Goal: Find contact information: Find contact information

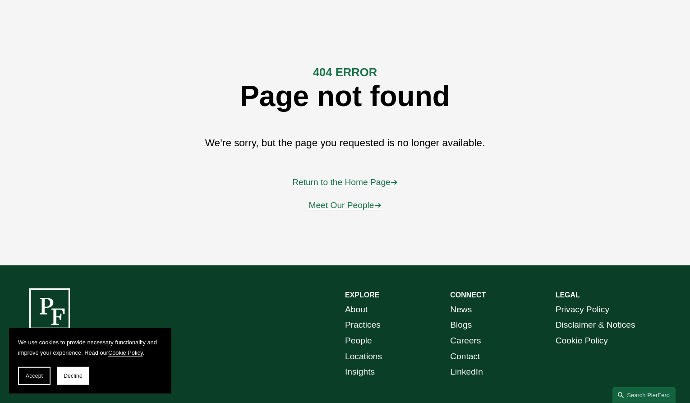
scroll to position [92, 0]
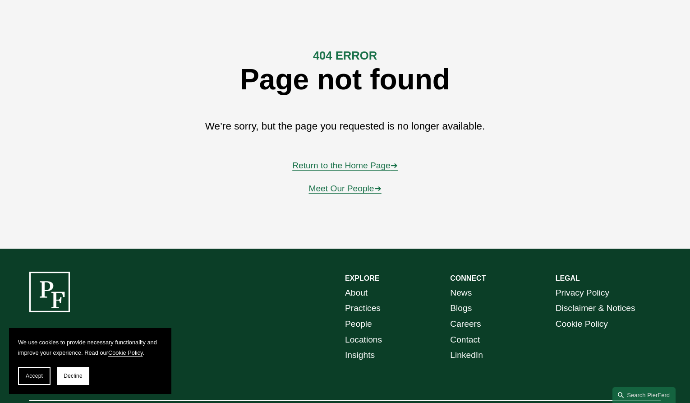
click at [463, 338] on link "Contact" at bounding box center [465, 340] width 30 height 16
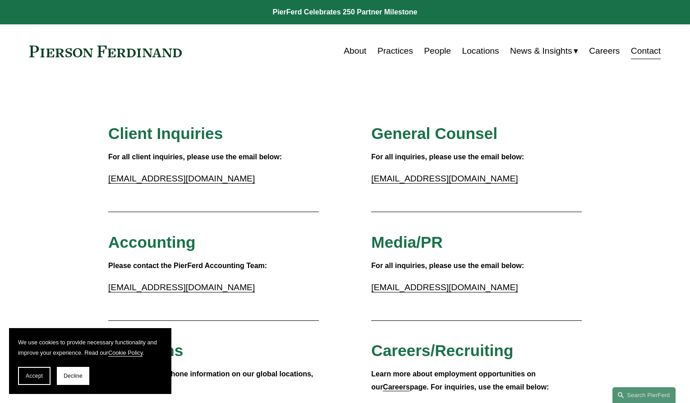
click at [345, 49] on link "About" at bounding box center [355, 50] width 23 height 17
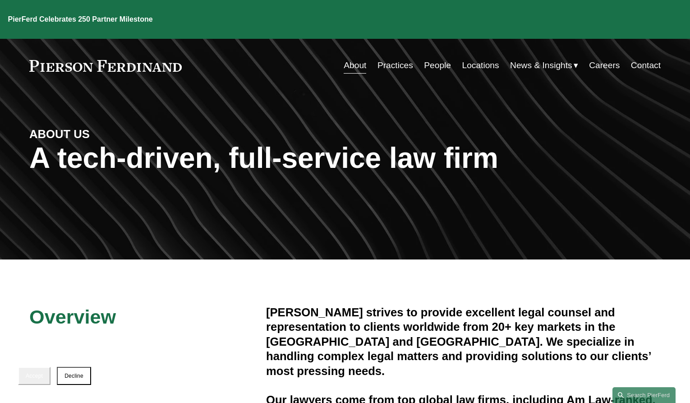
click at [433, 57] on link "People" at bounding box center [437, 65] width 27 height 17
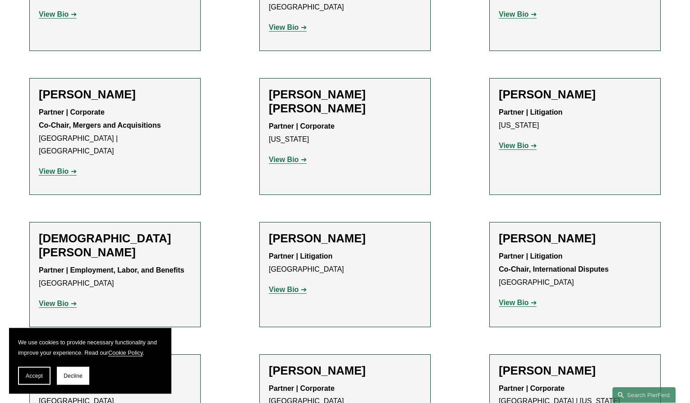
scroll to position [2255, 0]
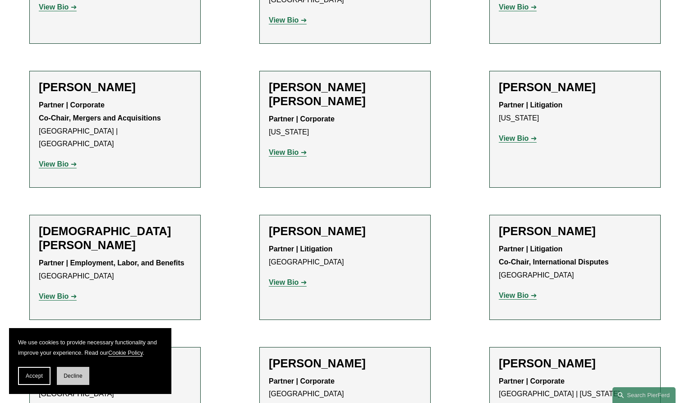
click at [71, 374] on span "Decline" at bounding box center [73, 376] width 19 height 6
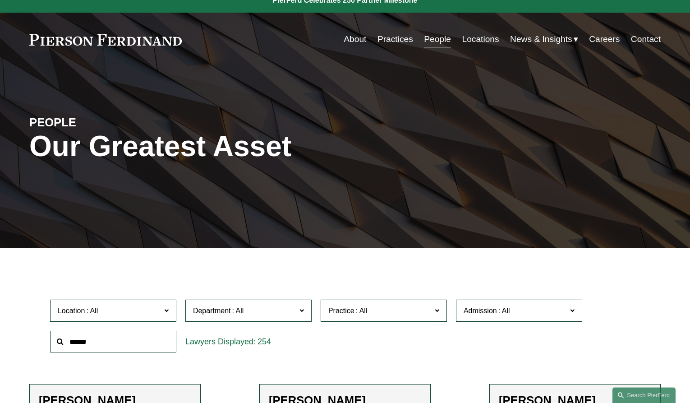
scroll to position [0, 0]
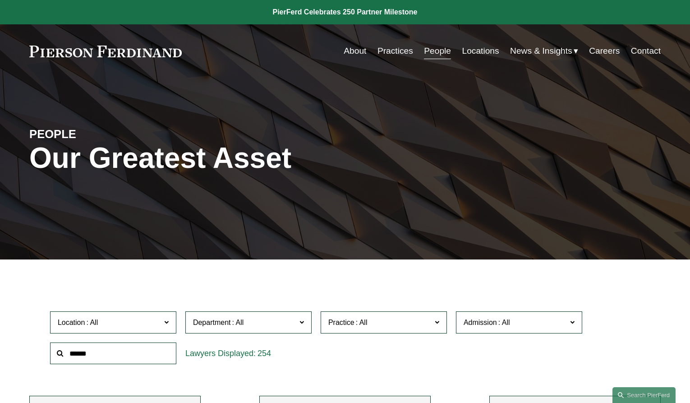
click at [637, 46] on link "Contact" at bounding box center [646, 50] width 30 height 17
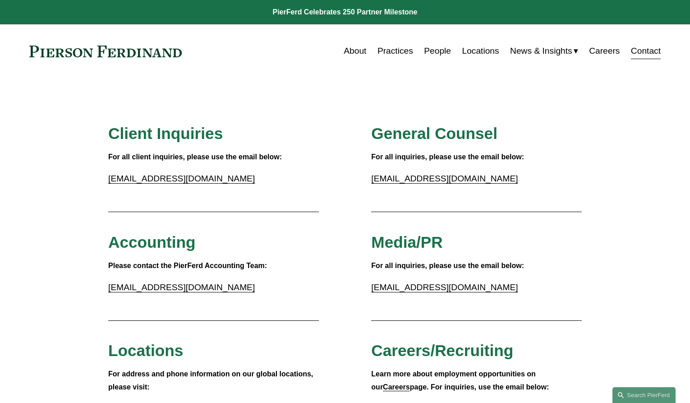
click at [169, 286] on link "accounting@pierferd.com" at bounding box center [181, 286] width 147 height 9
click at [356, 49] on link "About" at bounding box center [355, 50] width 23 height 17
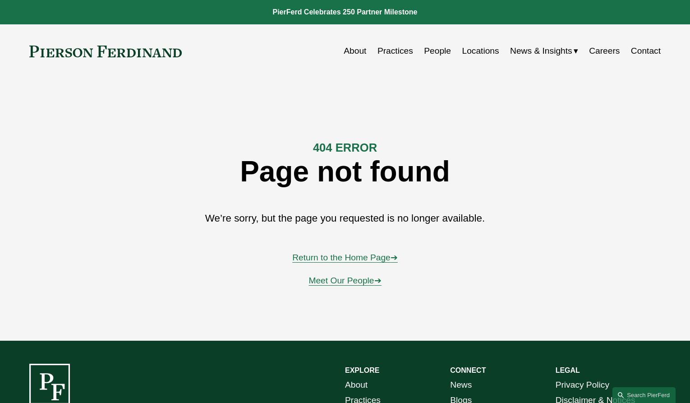
scroll to position [92, 0]
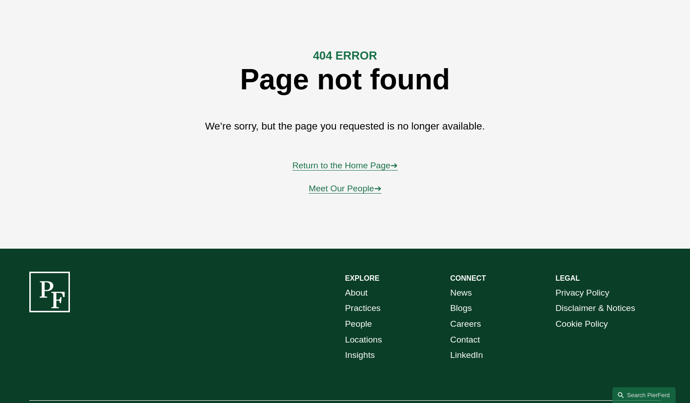
drag, startPoint x: 486, startPoint y: 59, endPoint x: 468, endPoint y: 4, distance: 57.5
click at [486, 59] on div "404 ERROR Page not found We’re sorry, but the page you requested is no longer a…" at bounding box center [345, 117] width 690 height 217
click at [137, 153] on div "404 ERROR Page not found We’re sorry, but the page you requested is no longer a…" at bounding box center [345, 117] width 690 height 217
click at [465, 279] on strong "CONNECT" at bounding box center [468, 278] width 36 height 8
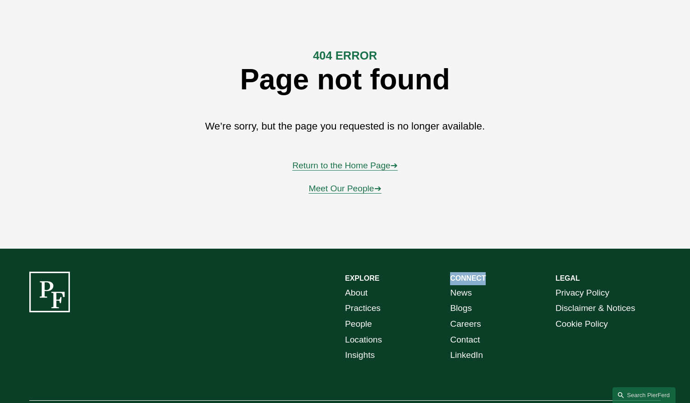
click at [465, 279] on strong "CONNECT" at bounding box center [468, 278] width 36 height 8
click at [466, 276] on strong "CONNECT" at bounding box center [468, 278] width 36 height 8
click at [332, 165] on link "Return to the Home Page ➔" at bounding box center [345, 165] width 106 height 9
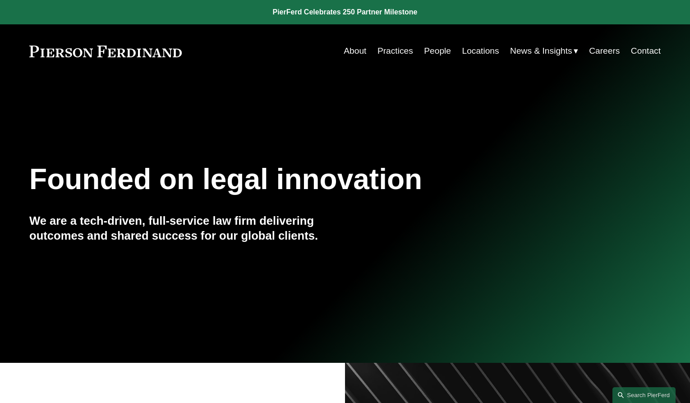
click at [436, 49] on link "People" at bounding box center [437, 50] width 27 height 17
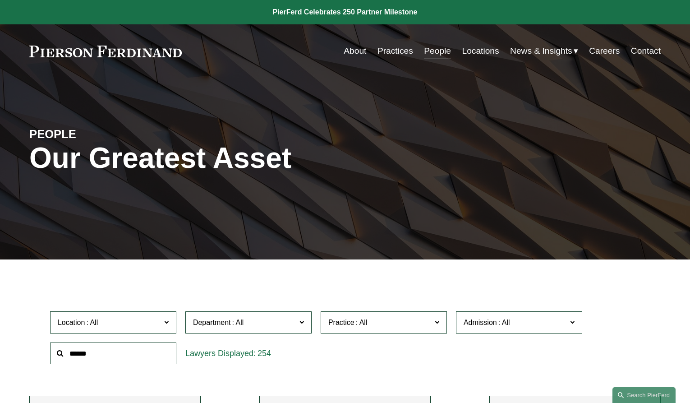
click at [639, 52] on link "Contact" at bounding box center [646, 50] width 30 height 17
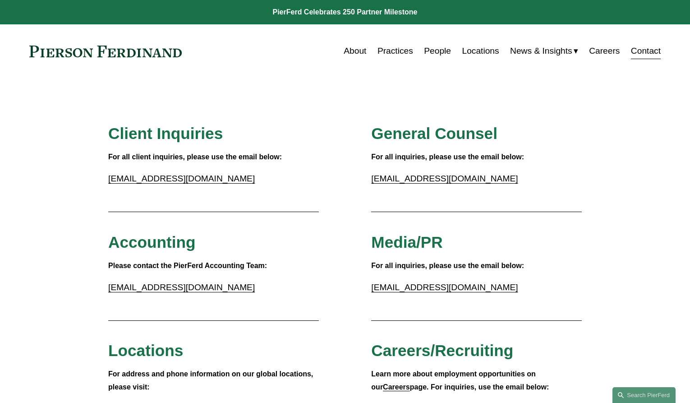
click at [151, 289] on link "[EMAIL_ADDRESS][DOMAIN_NAME]" at bounding box center [181, 286] width 147 height 9
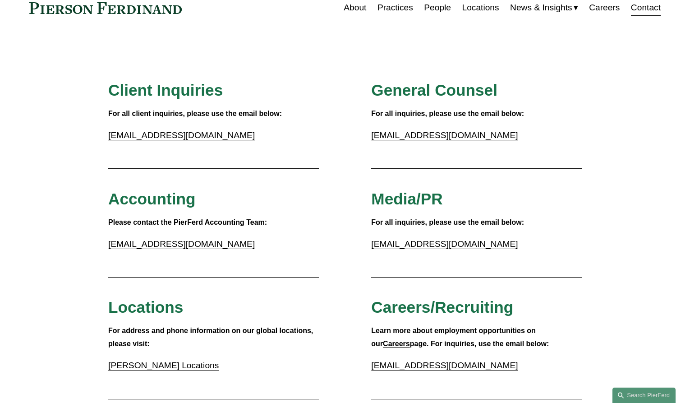
scroll to position [46, 0]
